Goal: Find specific page/section: Find specific page/section

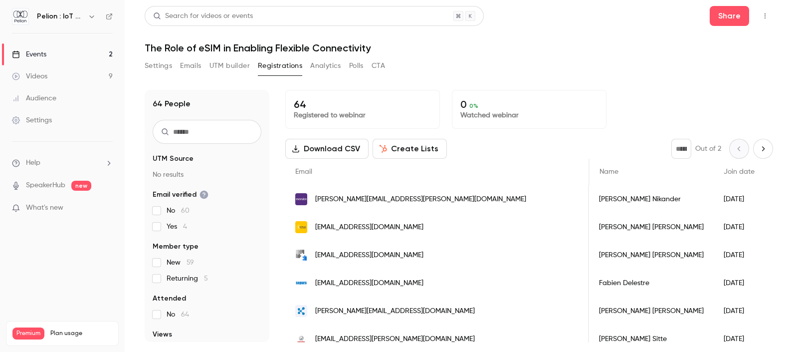
scroll to position [0, 35]
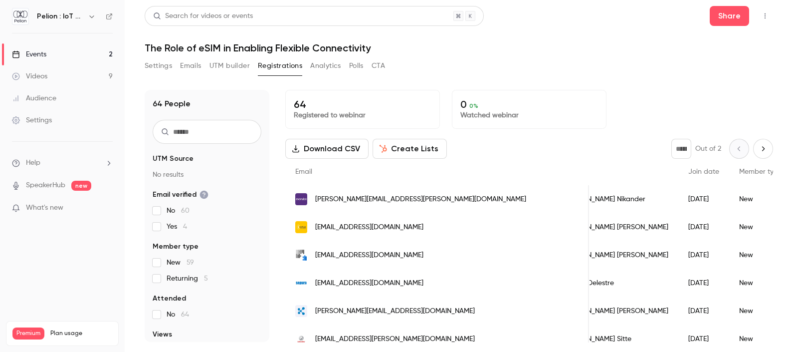
click at [44, 76] on div "Videos" at bounding box center [29, 76] width 35 height 10
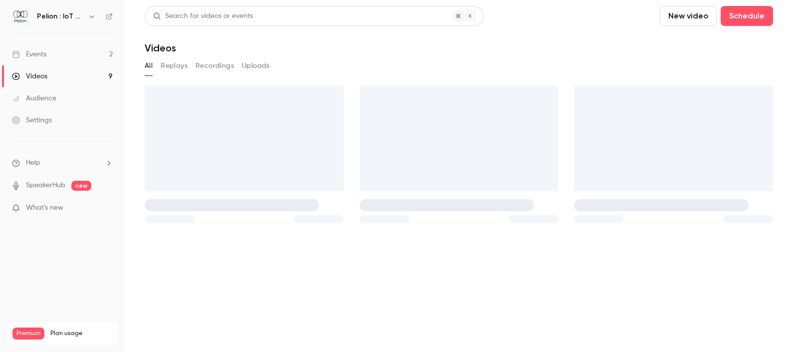
click at [48, 55] on link "Events 2" at bounding box center [62, 54] width 125 height 22
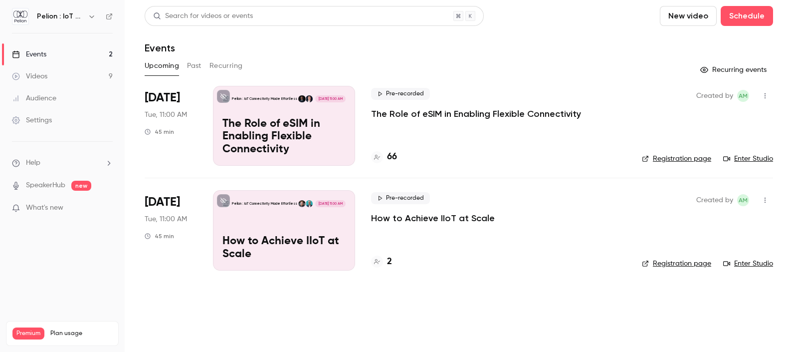
click at [275, 213] on div "Pelion : IoT Connectivity Made Effortless [DATE] 11:00 AM How to Achieve IIoT a…" at bounding box center [284, 230] width 142 height 80
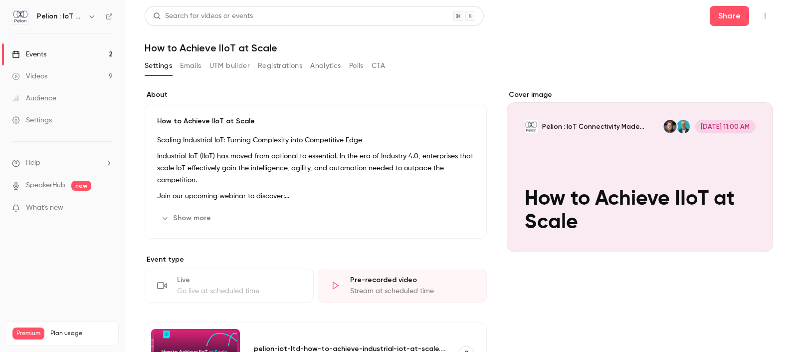
click at [200, 65] on button "Emails" at bounding box center [190, 66] width 21 height 16
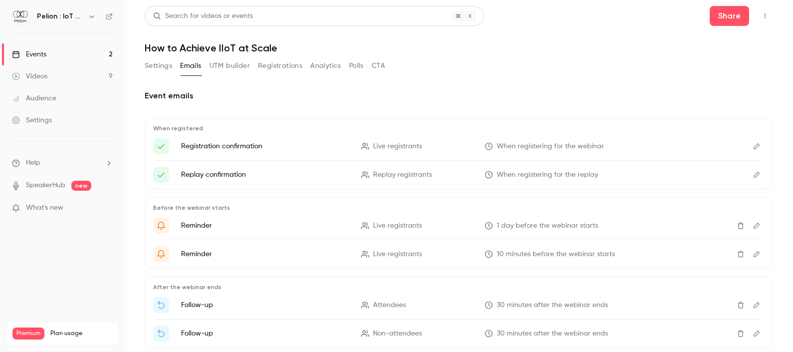
click at [226, 70] on button "UTM builder" at bounding box center [230, 66] width 40 height 16
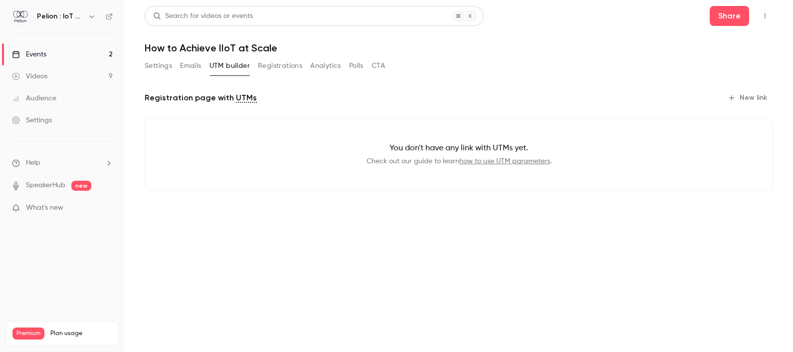
click at [270, 69] on button "Registrations" at bounding box center [280, 66] width 44 height 16
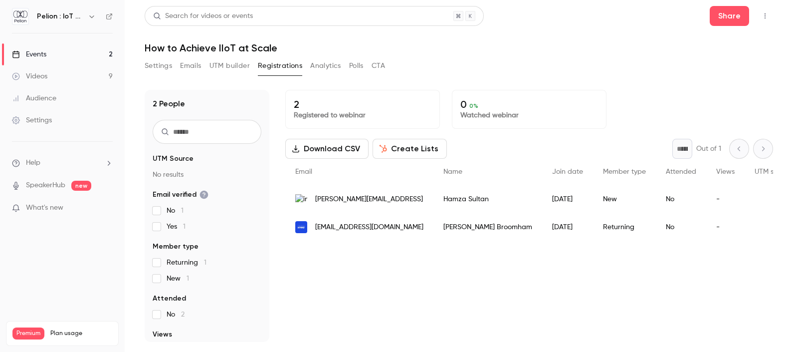
click at [317, 68] on button "Analytics" at bounding box center [325, 66] width 31 height 16
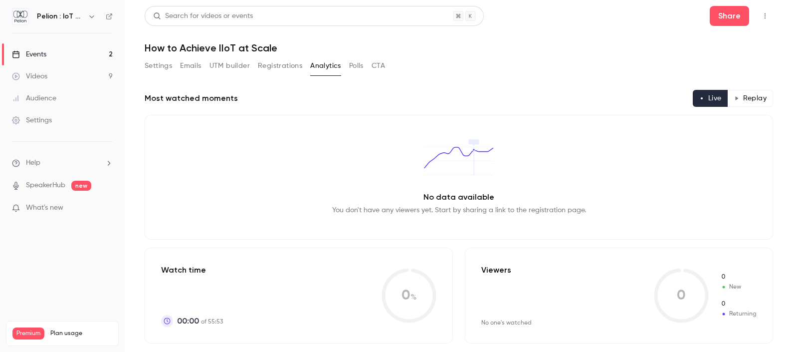
click at [168, 68] on button "Settings" at bounding box center [158, 66] width 27 height 16
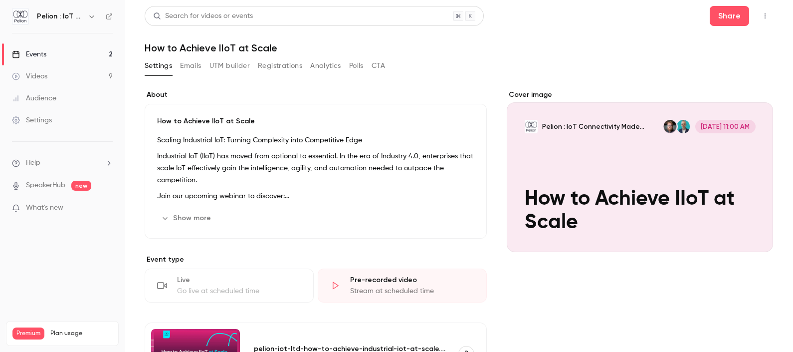
click at [757, 13] on button "button" at bounding box center [765, 16] width 16 height 16
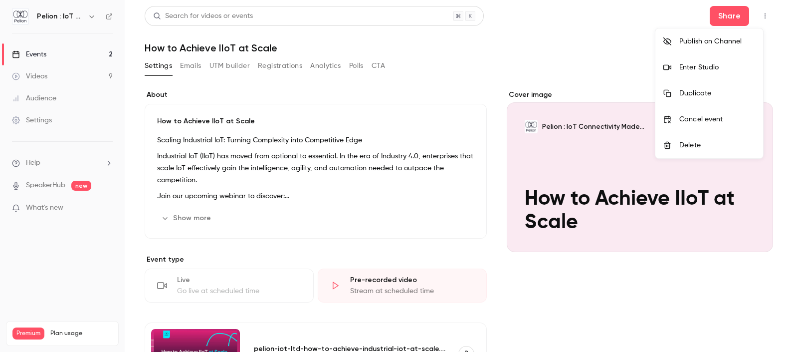
click at [724, 62] on div "Enter Studio" at bounding box center [718, 67] width 76 height 10
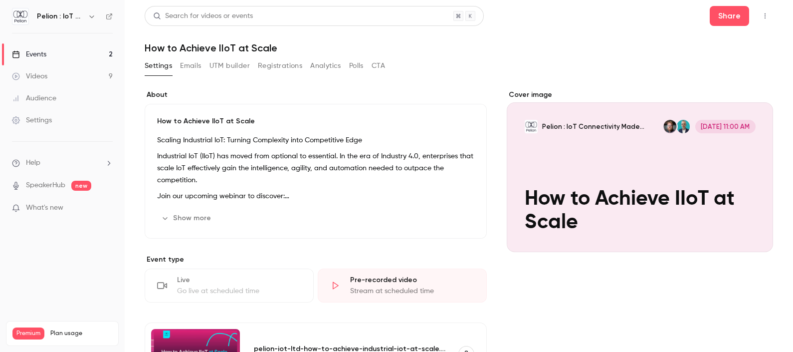
click at [60, 55] on link "Events 2" at bounding box center [62, 54] width 125 height 22
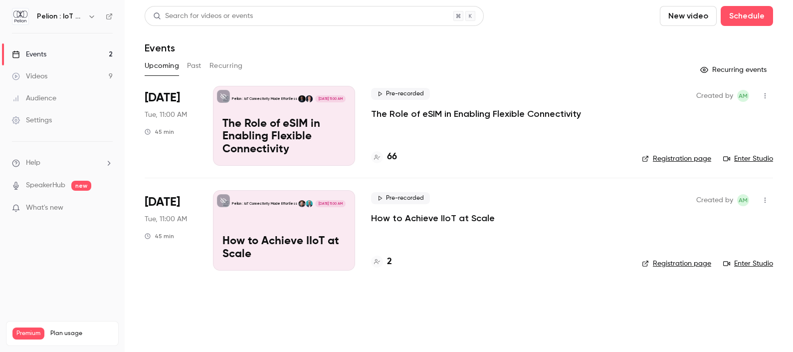
click at [236, 107] on div "Pelion : IoT Connectivity Made Effortless [DATE] 11:00 AM The Role of eSIM in E…" at bounding box center [284, 126] width 142 height 80
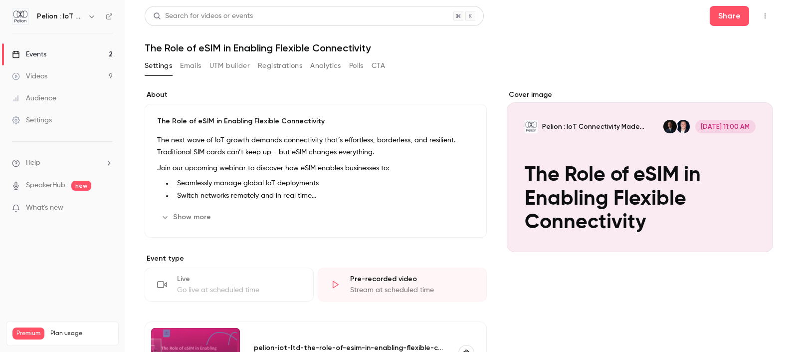
click at [761, 15] on icon "button" at bounding box center [765, 15] width 8 height 7
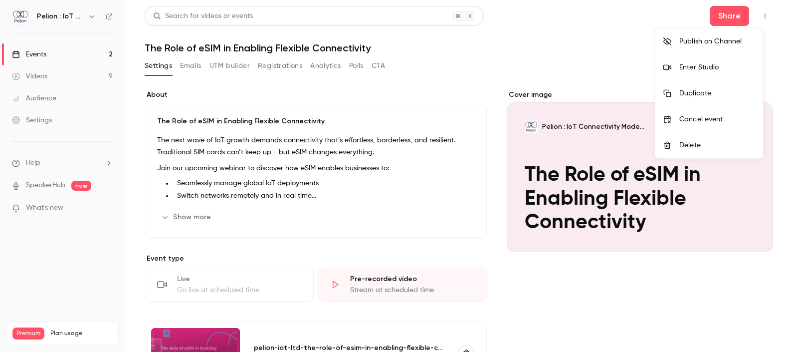
click at [714, 69] on div "Enter Studio" at bounding box center [718, 67] width 76 height 10
